Goal: Entertainment & Leisure: Consume media (video, audio)

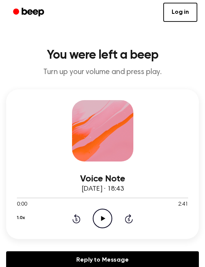
click at [102, 216] on icon "Play Audio" at bounding box center [103, 219] width 20 height 20
click at [107, 217] on icon "Pause Audio" at bounding box center [103, 219] width 20 height 20
click at [104, 227] on icon "Play Audio" at bounding box center [103, 219] width 20 height 20
click at [98, 218] on icon "Pause Audio" at bounding box center [103, 219] width 20 height 20
click at [98, 215] on icon "Play Audio" at bounding box center [103, 219] width 20 height 20
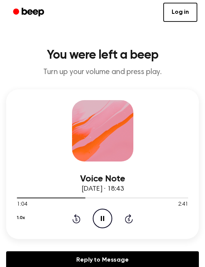
click at [104, 221] on icon "Pause Audio" at bounding box center [103, 219] width 20 height 20
click at [72, 214] on icon "Rewind 5 seconds" at bounding box center [76, 219] width 8 height 10
click at [101, 220] on icon at bounding box center [103, 218] width 4 height 5
click at [105, 224] on icon "Pause Audio" at bounding box center [103, 219] width 20 height 20
click at [105, 225] on icon "Play Audio" at bounding box center [103, 219] width 20 height 20
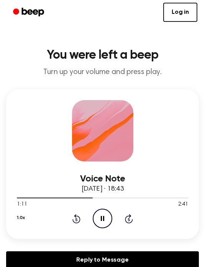
click at [105, 217] on icon "Pause Audio" at bounding box center [103, 219] width 20 height 20
click at [103, 221] on icon "Play Audio" at bounding box center [103, 219] width 20 height 20
click at [101, 218] on icon at bounding box center [102, 218] width 3 height 5
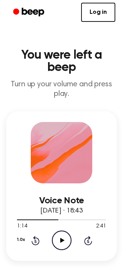
click at [63, 234] on icon "Play Audio" at bounding box center [62, 240] width 20 height 20
click at [68, 230] on icon "Pause Audio" at bounding box center [62, 240] width 20 height 20
click at [62, 238] on icon at bounding box center [62, 240] width 4 height 5
click at [61, 230] on icon "Pause Audio" at bounding box center [62, 240] width 20 height 20
click at [63, 230] on icon "Play Audio" at bounding box center [62, 240] width 20 height 20
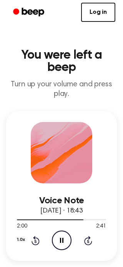
click at [60, 238] on icon at bounding box center [61, 240] width 3 height 5
click at [61, 230] on icon "Play Audio" at bounding box center [62, 240] width 20 height 20
click at [63, 230] on icon "Pause Audio" at bounding box center [62, 240] width 20 height 20
click at [65, 230] on icon "Play Audio" at bounding box center [62, 240] width 20 height 20
click at [64, 230] on icon "Play Audio" at bounding box center [62, 240] width 20 height 20
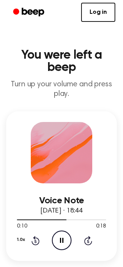
click at [61, 238] on icon at bounding box center [61, 240] width 3 height 5
click at [63, 230] on icon "Play Audio" at bounding box center [62, 240] width 20 height 20
click at [33, 235] on icon "Rewind 5 seconds" at bounding box center [35, 240] width 8 height 10
click at [31, 236] on icon at bounding box center [35, 240] width 8 height 9
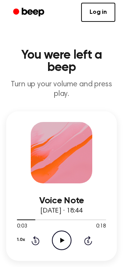
click at [33, 235] on icon "Rewind 5 seconds" at bounding box center [35, 240] width 8 height 10
click at [59, 230] on icon "Play Audio" at bounding box center [62, 240] width 20 height 20
click at [65, 230] on icon "Play Audio" at bounding box center [62, 240] width 20 height 20
click at [19, 233] on button "1.0x" at bounding box center [21, 239] width 8 height 13
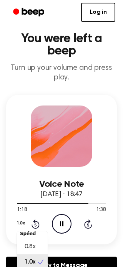
scroll to position [9, 0]
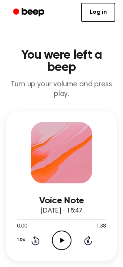
click at [58, 230] on icon "Play Audio" at bounding box center [62, 240] width 20 height 20
click at [62, 238] on icon at bounding box center [62, 240] width 4 height 5
click at [66, 230] on icon "Pause Audio" at bounding box center [62, 240] width 20 height 20
click at [62, 235] on icon "Play Audio" at bounding box center [62, 240] width 20 height 20
click at [64, 230] on icon "Pause Audio" at bounding box center [62, 240] width 20 height 20
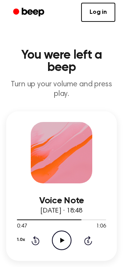
click at [59, 230] on icon "Play Audio" at bounding box center [62, 240] width 20 height 20
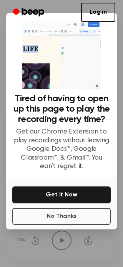
click at [37, 217] on button "No Thanks" at bounding box center [61, 216] width 98 height 17
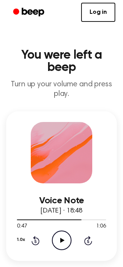
click at [62, 230] on icon "Play Audio" at bounding box center [62, 240] width 20 height 20
click at [68, 230] on icon "Play Audio" at bounding box center [62, 240] width 20 height 20
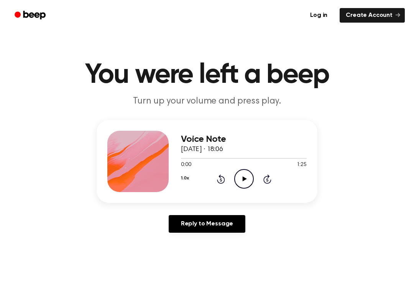
click at [244, 179] on icon at bounding box center [244, 178] width 4 height 5
click at [244, 176] on icon "Pause Audio" at bounding box center [244, 179] width 20 height 20
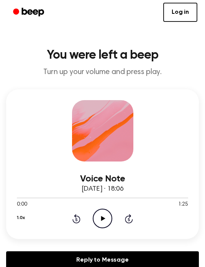
click at [109, 215] on icon "Play Audio" at bounding box center [103, 219] width 20 height 20
click at [100, 218] on icon "Pause Audio" at bounding box center [103, 219] width 20 height 20
click at [104, 220] on icon "Play Audio" at bounding box center [103, 219] width 20 height 20
